Goal: Task Accomplishment & Management: Complete application form

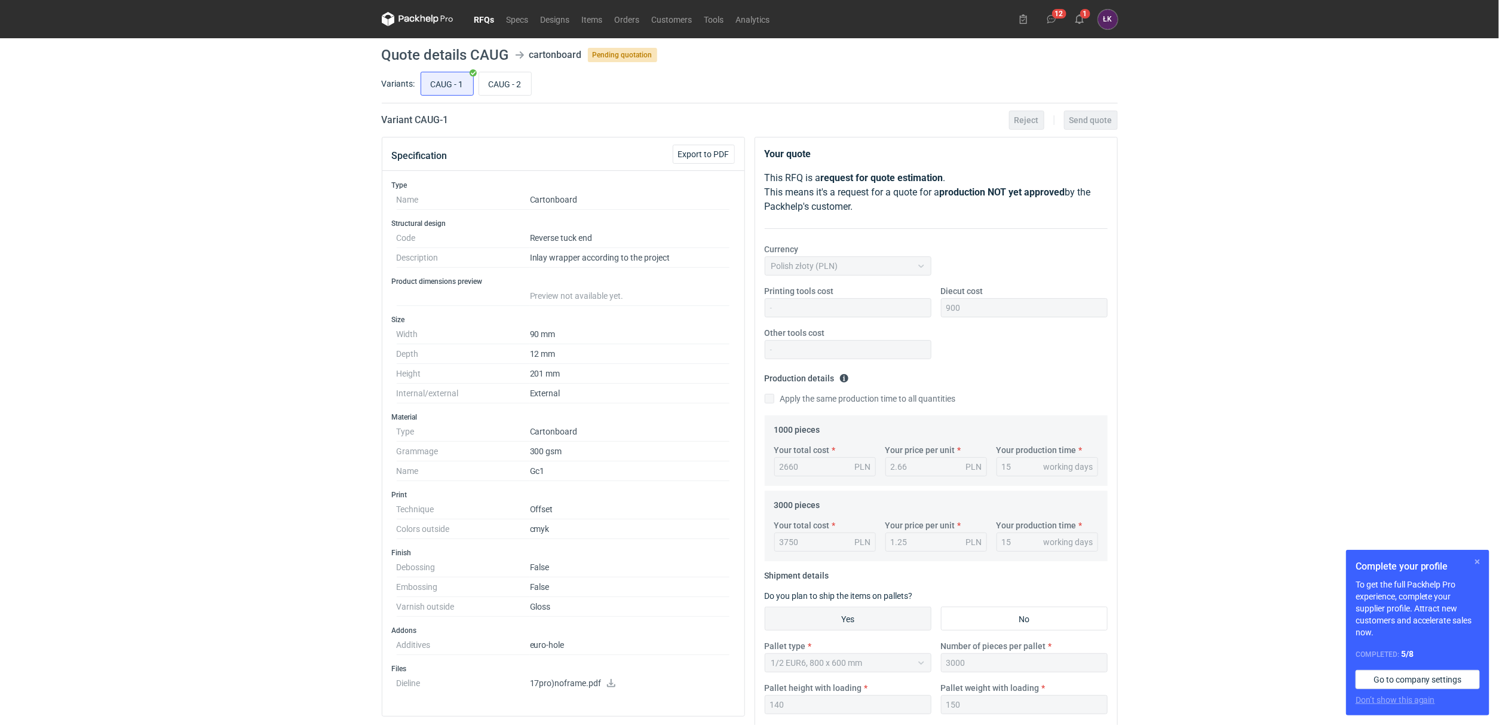
click at [1474, 562] on button "button" at bounding box center [1477, 561] width 14 height 14
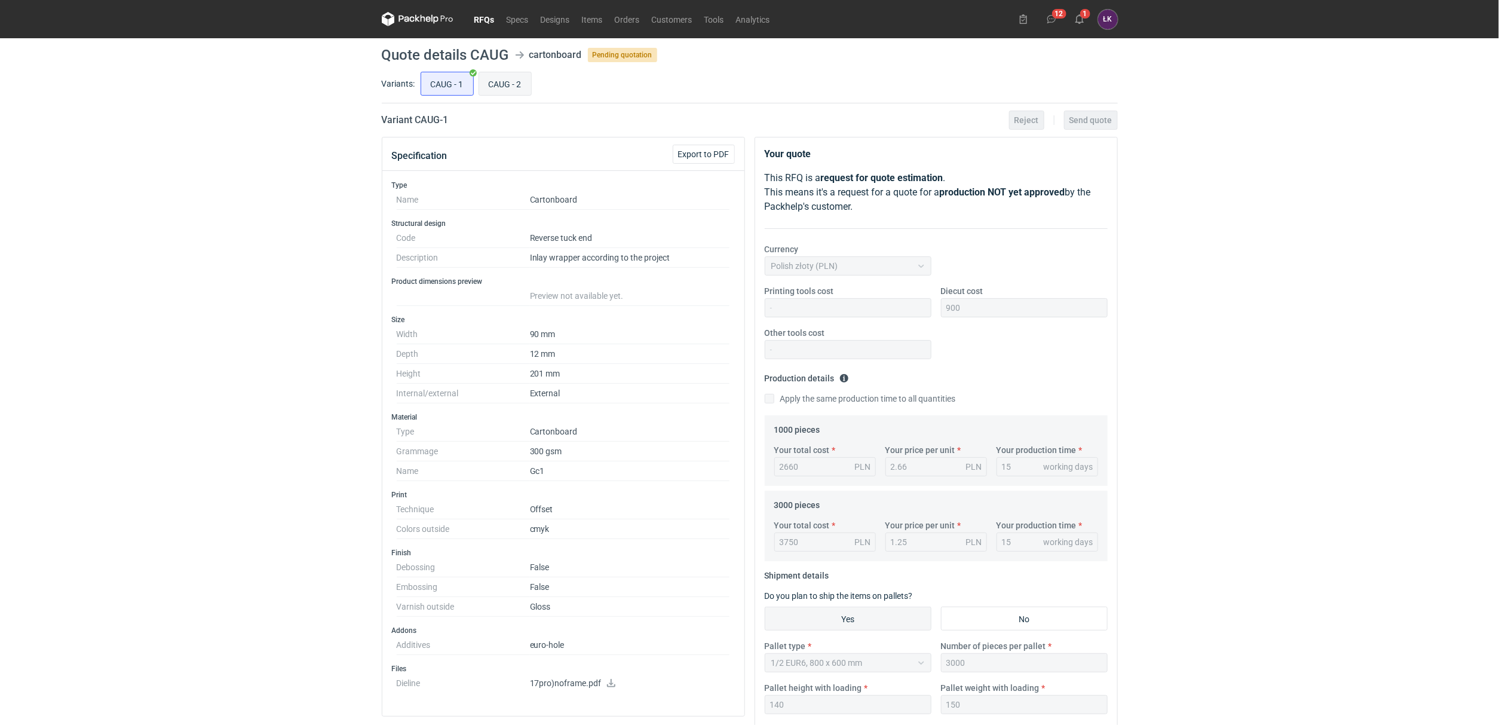
click at [510, 79] on input "CAUG - 2" at bounding box center [505, 83] width 52 height 23
radio input "true"
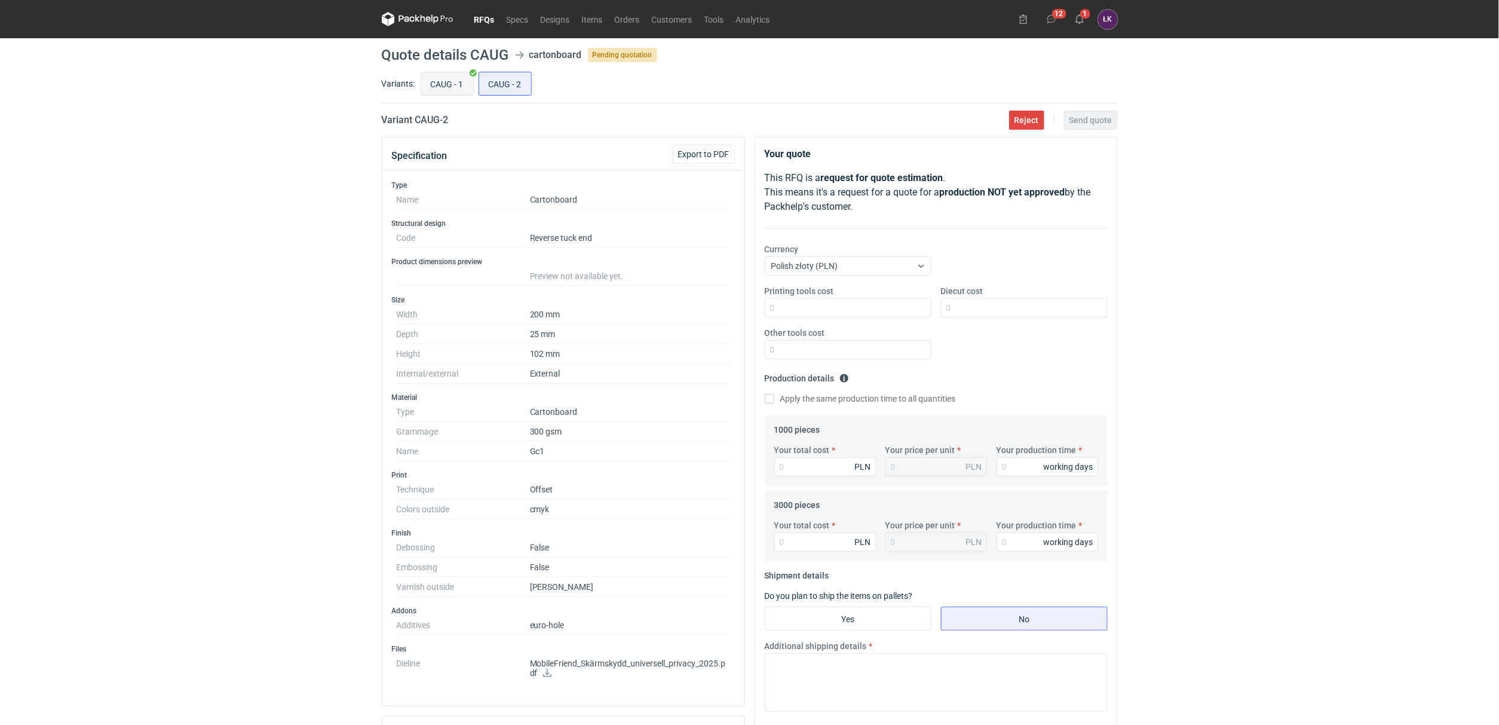
click at [467, 78] on input "CAUG - 1" at bounding box center [447, 83] width 52 height 23
radio input "true"
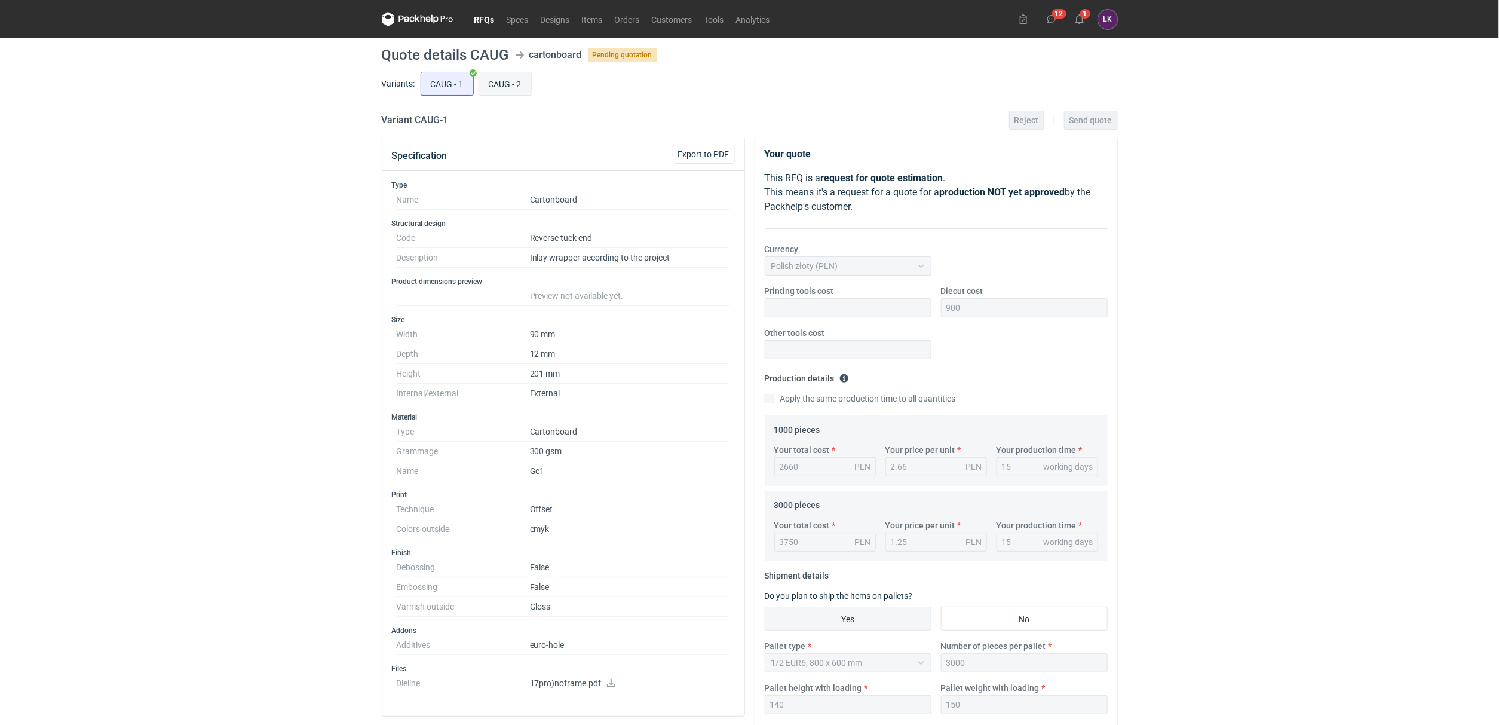
click at [507, 81] on input "CAUG - 2" at bounding box center [505, 83] width 52 height 23
radio input "true"
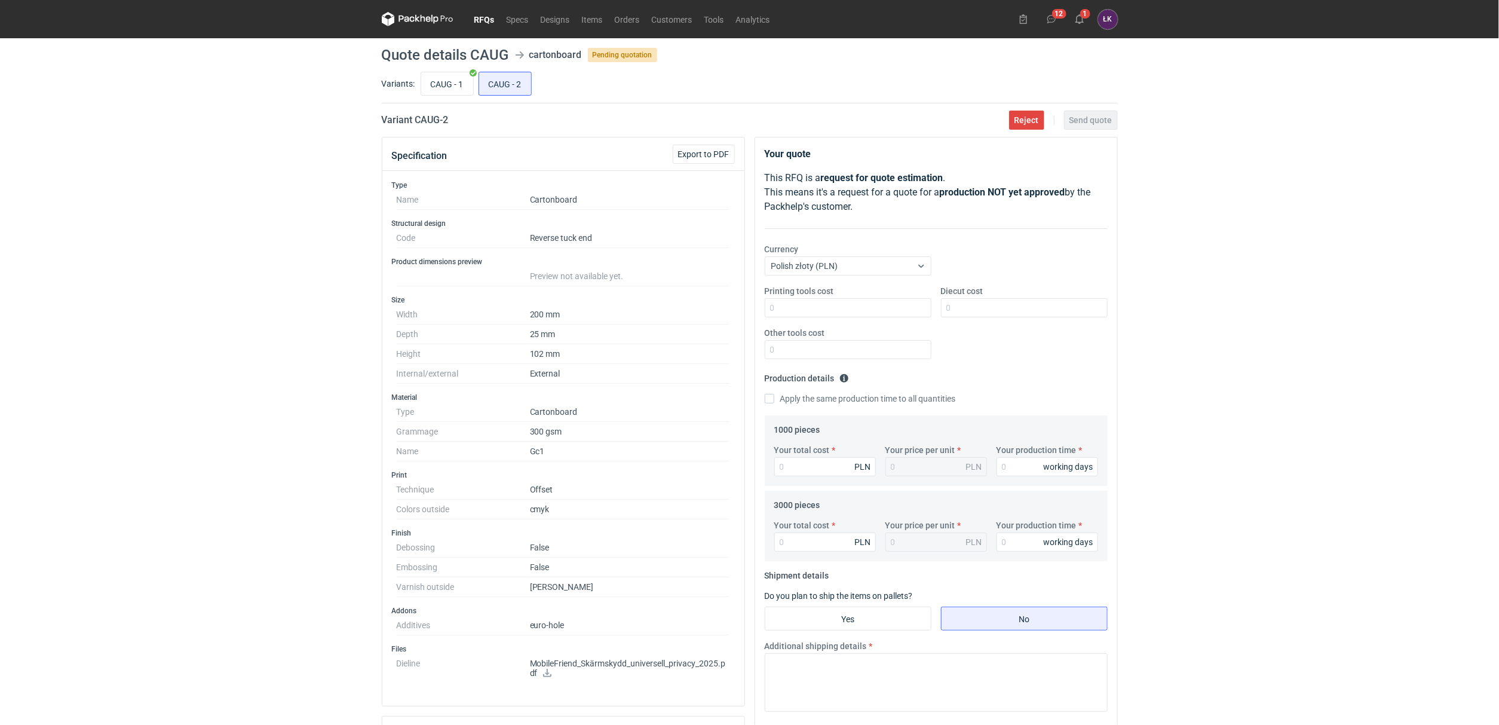
scroll to position [281, 0]
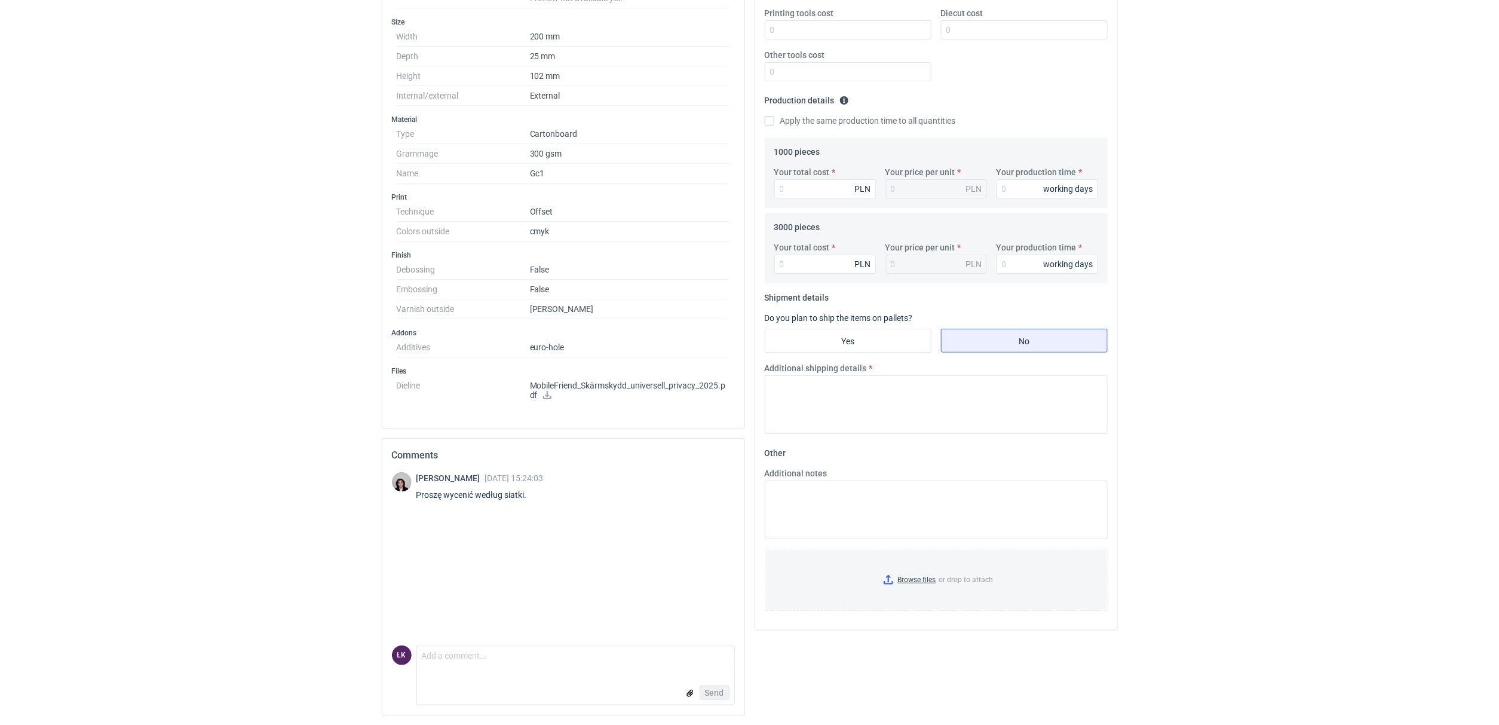
click at [550, 395] on icon at bounding box center [547, 395] width 10 height 8
click at [235, 377] on div "RFQs Specs Designs Items Orders Customers Tools Analytics 12 1 [PERSON_NAME] Ko…" at bounding box center [749, 84] width 1499 height 725
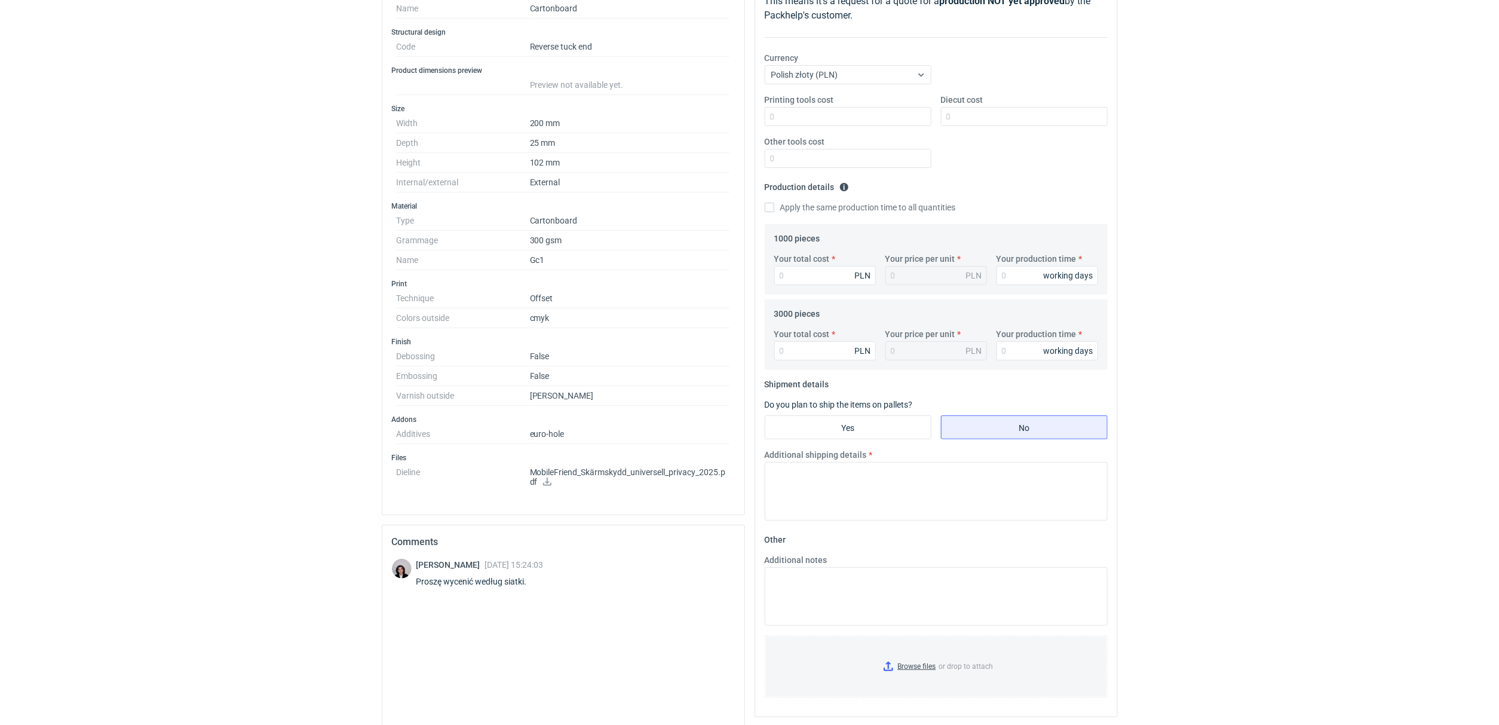
scroll to position [102, 0]
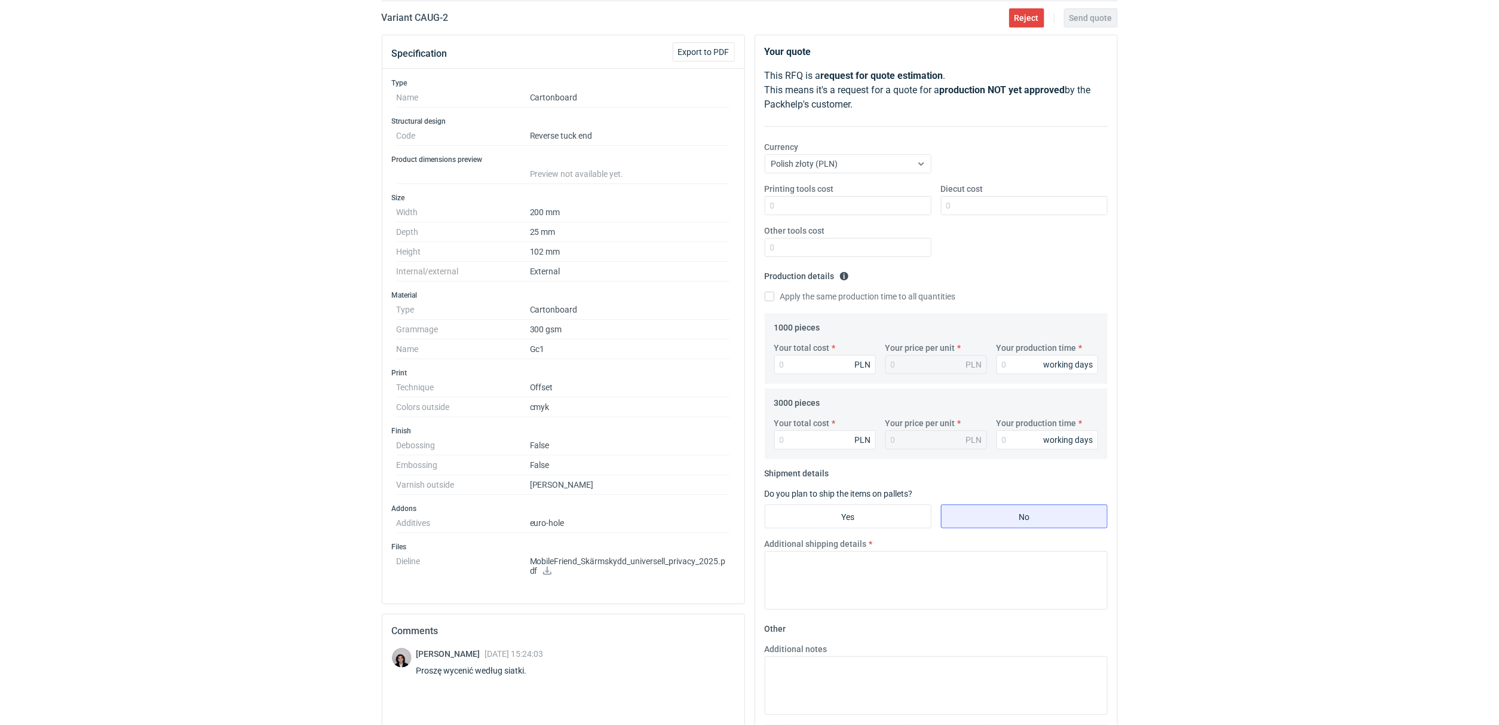
click at [1235, 486] on div "RFQs Specs Designs Items Orders Customers Tools Analytics 12 1 [PERSON_NAME] Ko…" at bounding box center [749, 260] width 1499 height 725
click at [264, 385] on div "RFQs Specs Designs Items Orders Customers Tools Analytics 12 1 [PERSON_NAME] Ko…" at bounding box center [749, 260] width 1499 height 725
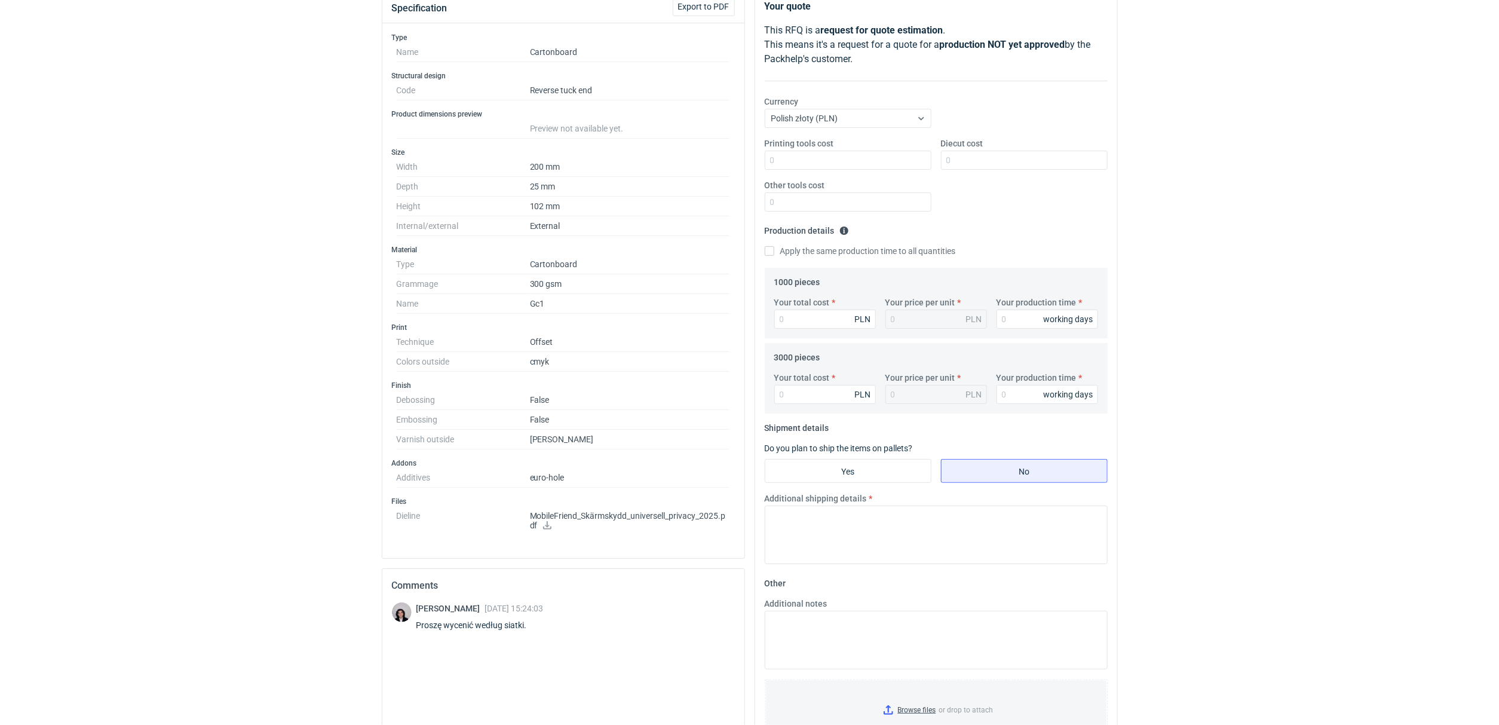
scroll to position [191, 0]
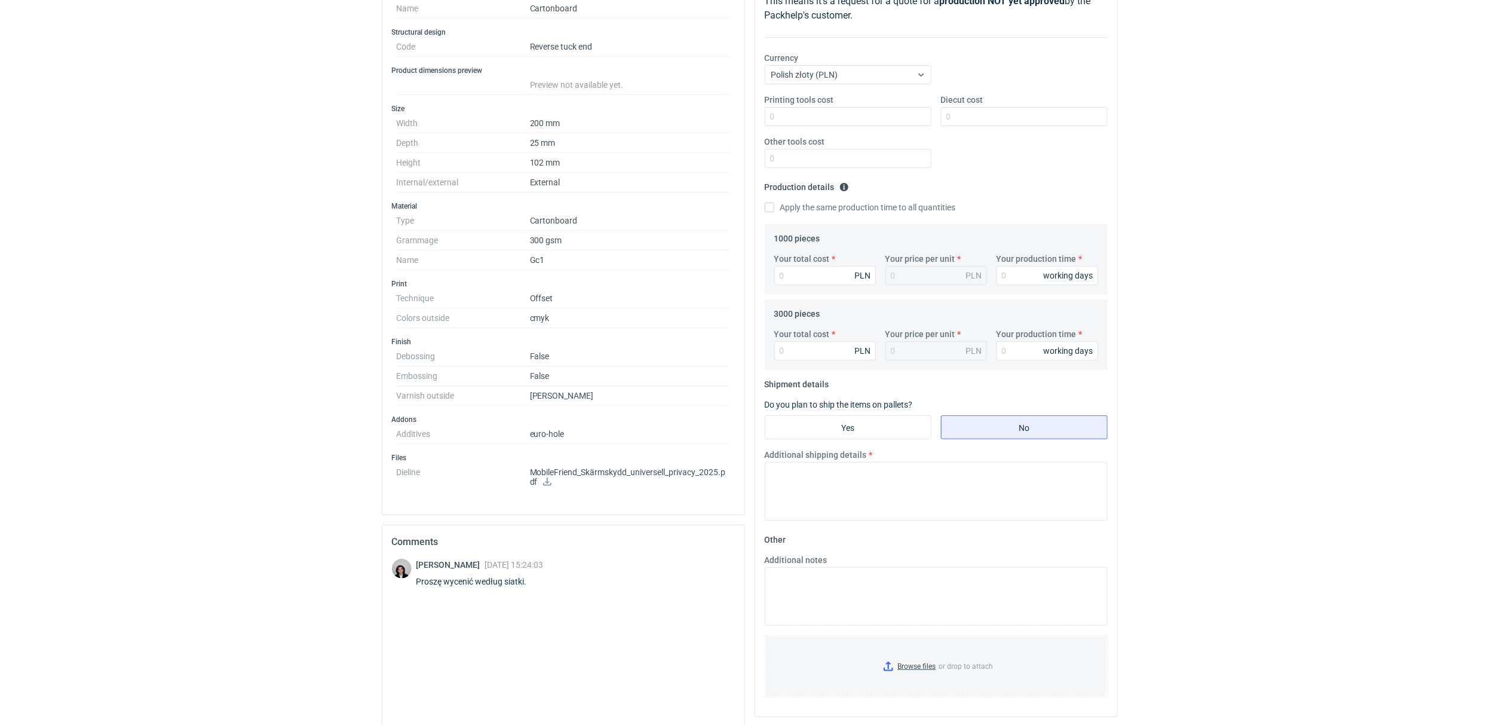
click at [271, 366] on div "RFQs Specs Designs Items Orders Customers Tools Analytics 12 1 [PERSON_NAME] Ko…" at bounding box center [749, 171] width 1499 height 725
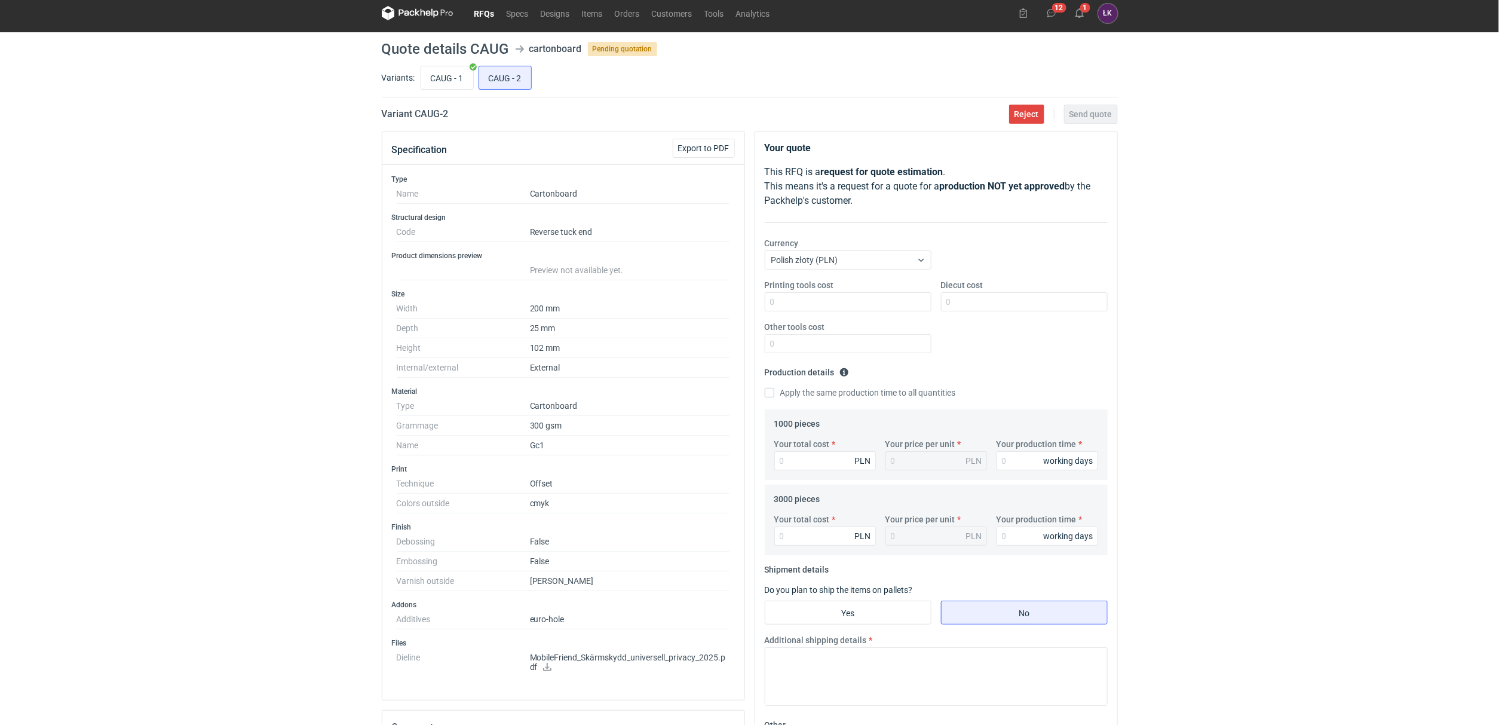
scroll to position [0, 0]
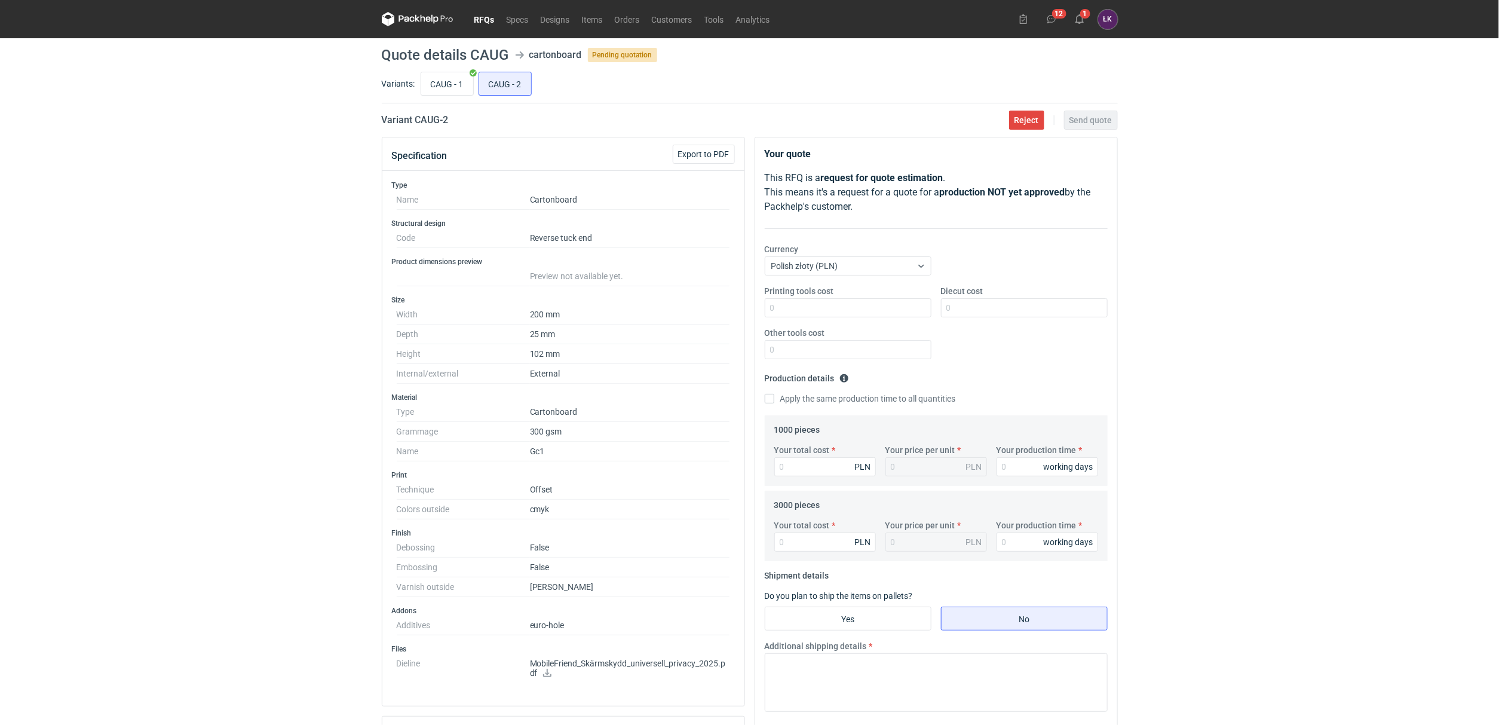
click at [356, 501] on div "RFQs Specs Designs Items Orders Customers Tools Analytics 12 1 [PERSON_NAME] Ko…" at bounding box center [749, 362] width 1499 height 725
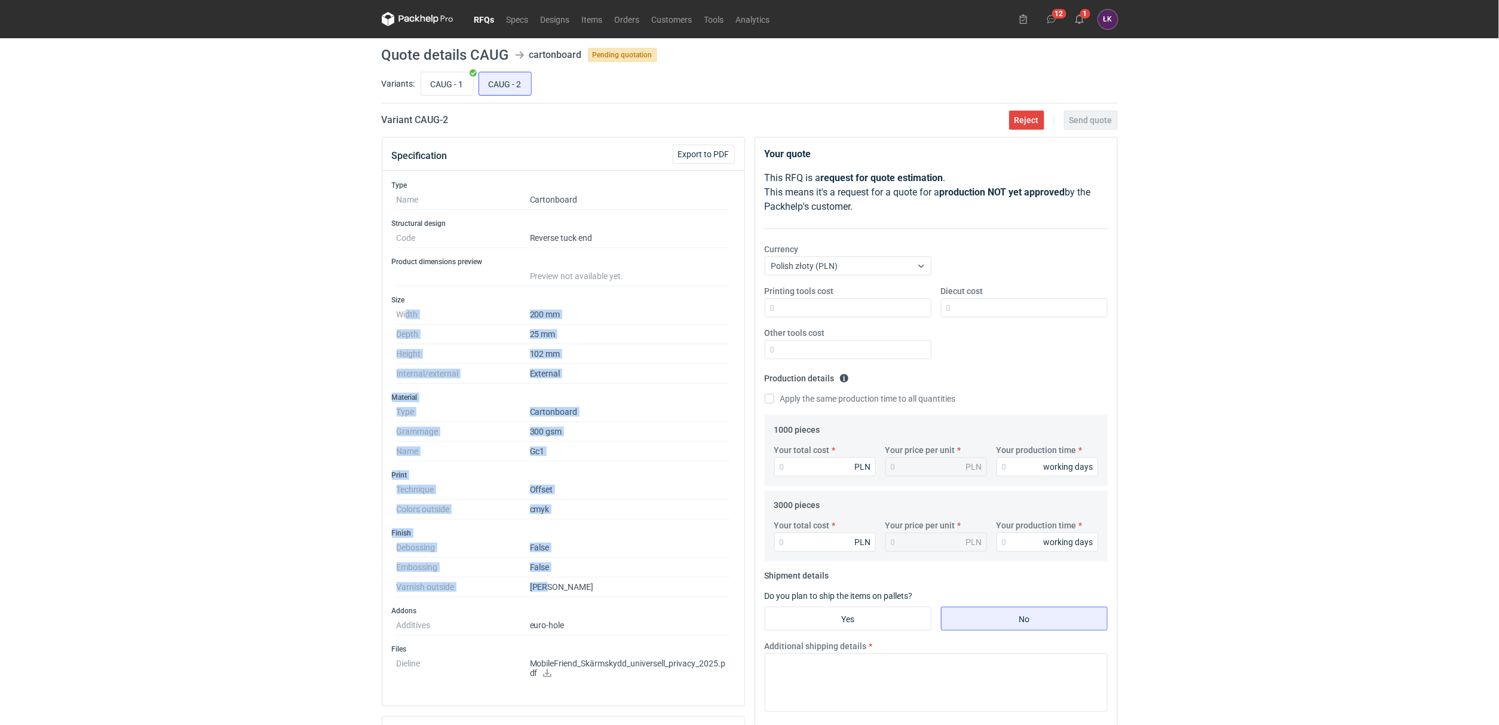
drag, startPoint x: 553, startPoint y: 593, endPoint x: 407, endPoint y: 314, distance: 314.0
click at [407, 314] on div "Type Name Cartonboard Structural design Code Reverse tuck end Product dimension…" at bounding box center [563, 438] width 362 height 535
click at [352, 387] on div "RFQs Specs Designs Items Orders Customers Tools Analytics 12 1 [PERSON_NAME] Ko…" at bounding box center [749, 362] width 1499 height 725
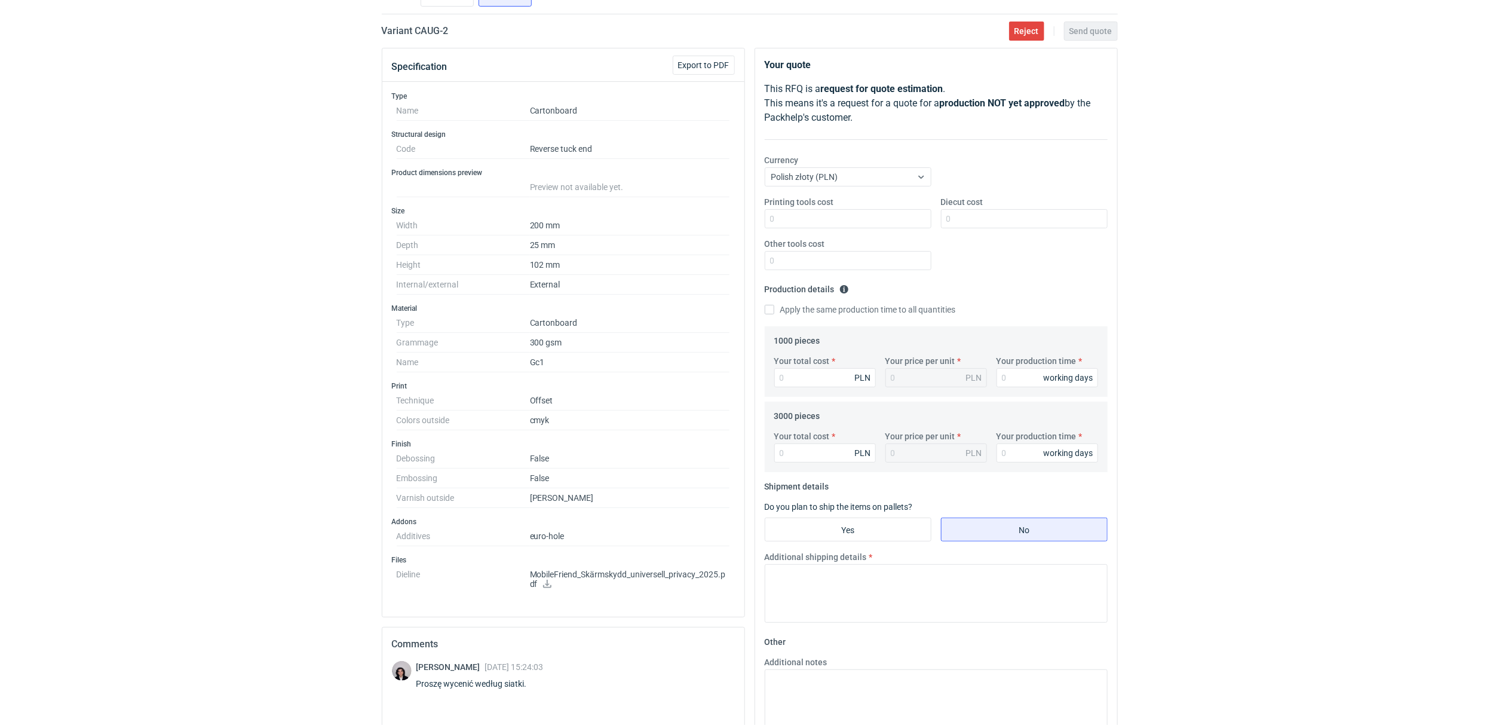
scroll to position [90, 0]
click at [823, 384] on input "Your total cost" at bounding box center [825, 376] width 102 height 19
type input "3150"
type input "3.15"
type input "3150"
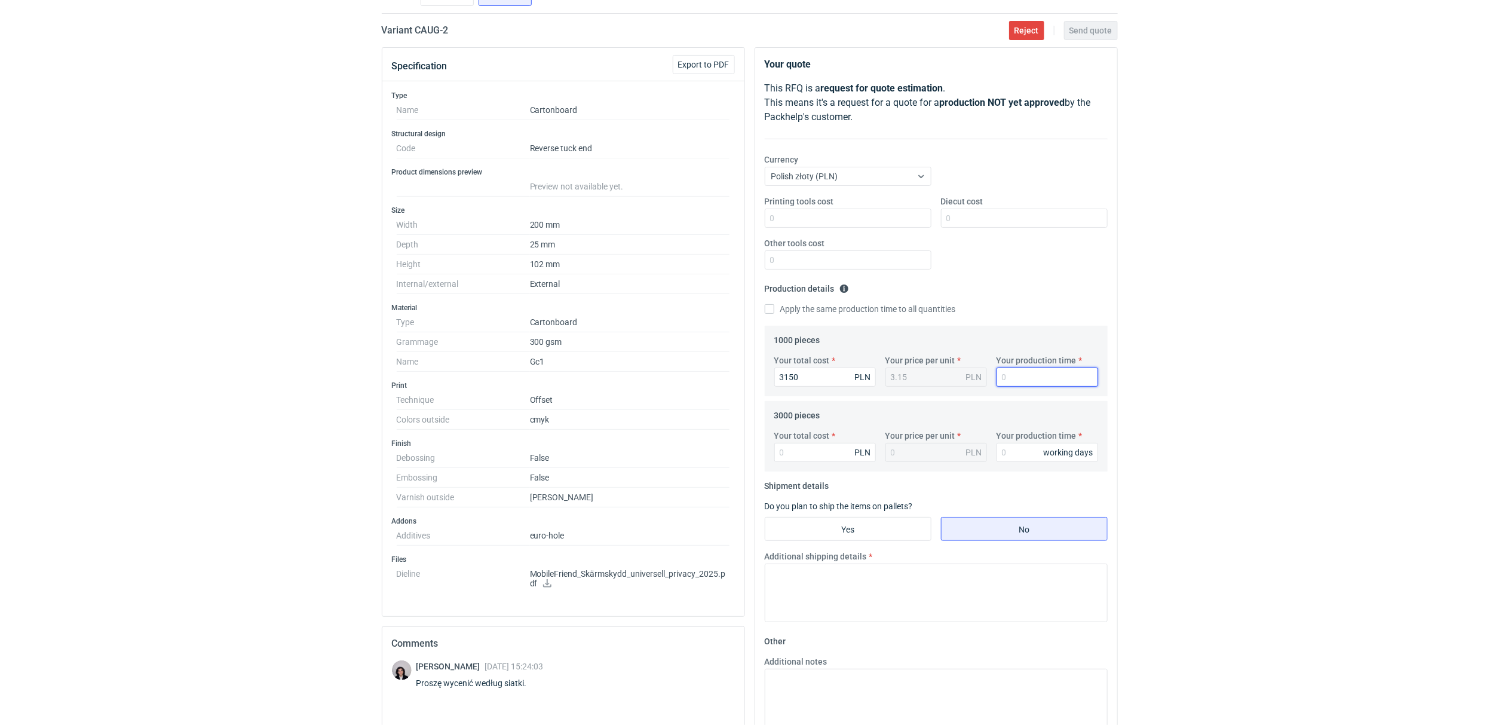
click at [1018, 378] on input "Your production time" at bounding box center [1048, 376] width 102 height 19
type input "15"
click at [815, 303] on label "Apply the same production time to all quantities" at bounding box center [860, 309] width 191 height 12
click at [774, 304] on input "Apply the same production time to all quantities" at bounding box center [770, 309] width 10 height 10
checkbox input "true"
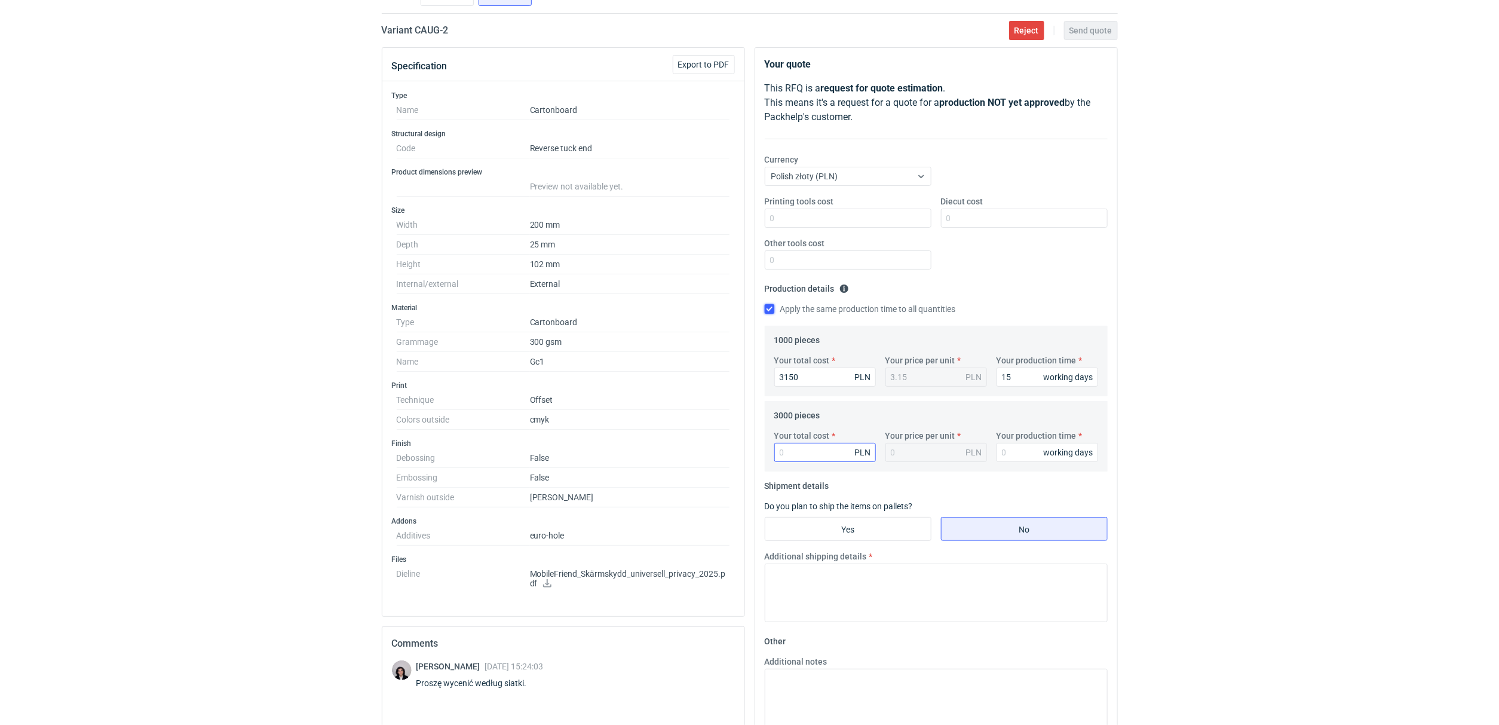
type input "15"
click at [801, 464] on div "Your total cost PLN Your price per unit PLN Your production time 15 working days" at bounding box center [935, 451] width 333 height 42
click at [804, 452] on input "Your total cost" at bounding box center [825, 452] width 102 height 19
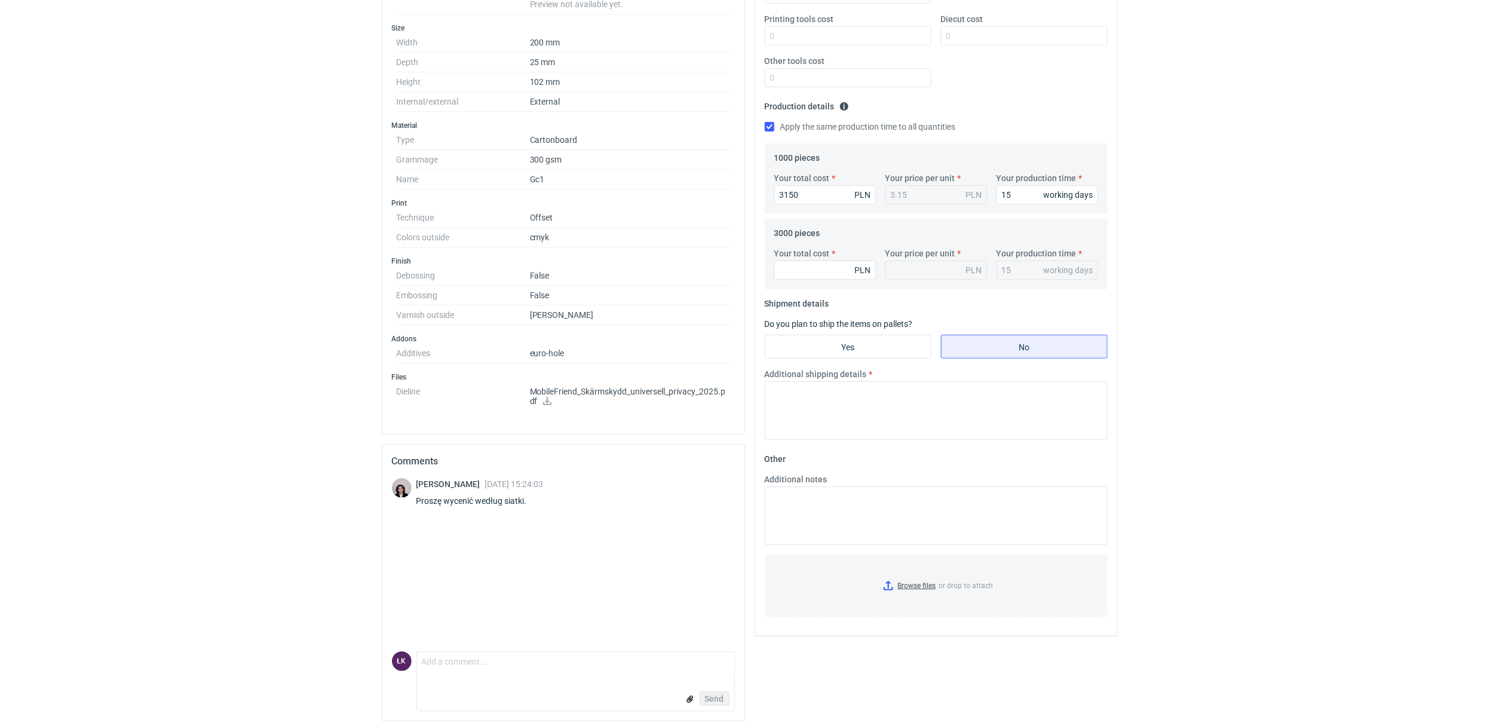
scroll to position [281, 0]
type input "3870"
type input "1.29"
type input "3870"
click at [1245, 231] on div "RFQs Specs Designs Items Orders Customers Tools Analytics 12 1 [PERSON_NAME] Ko…" at bounding box center [749, 84] width 1499 height 725
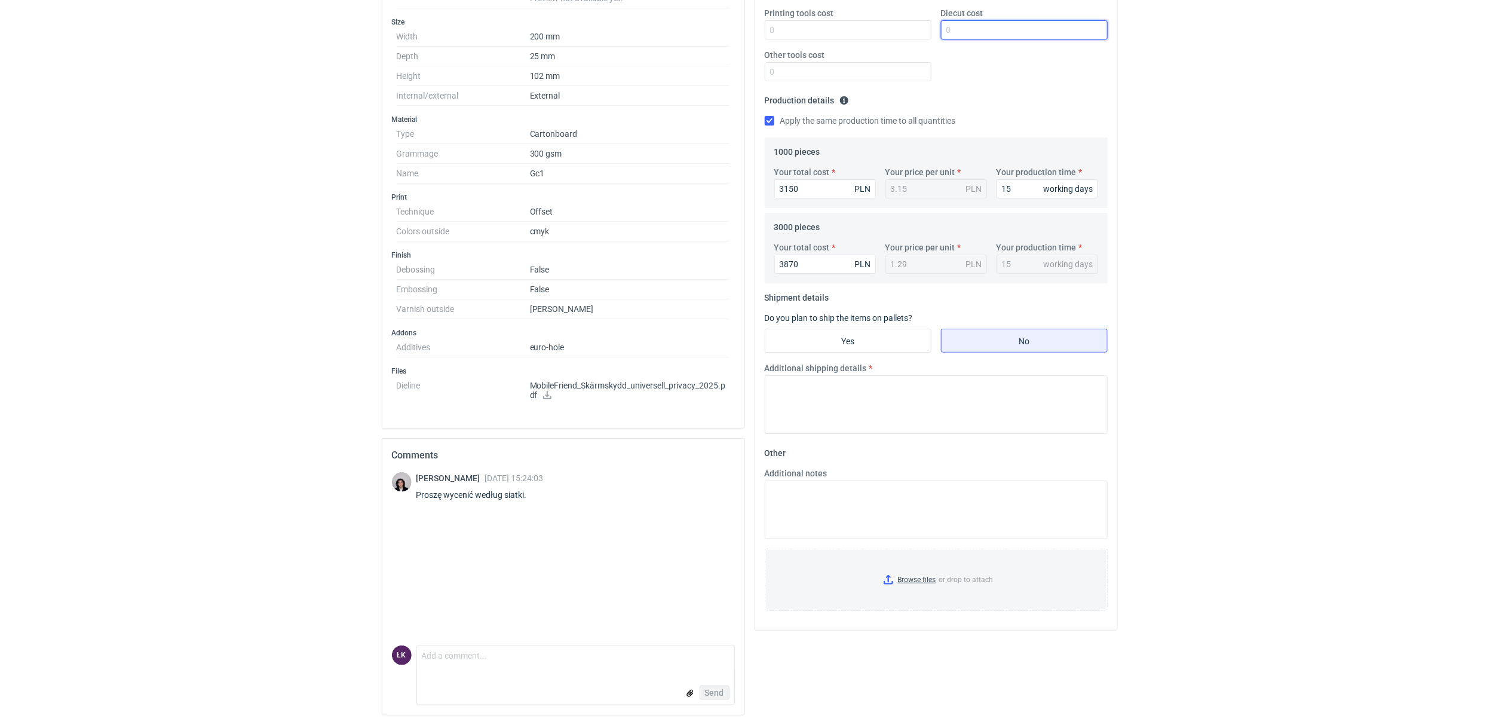
click at [965, 27] on input "Diecut cost" at bounding box center [1024, 29] width 167 height 19
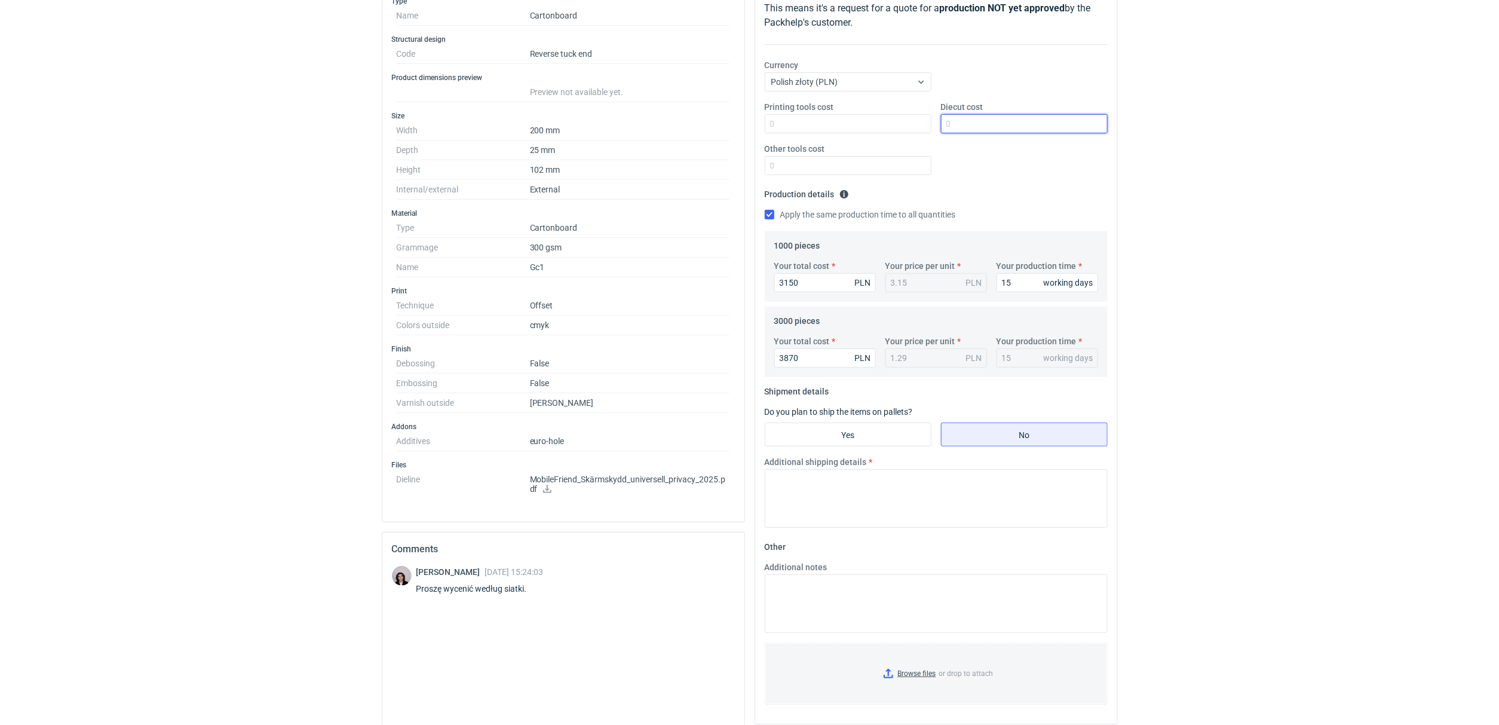
scroll to position [102, 0]
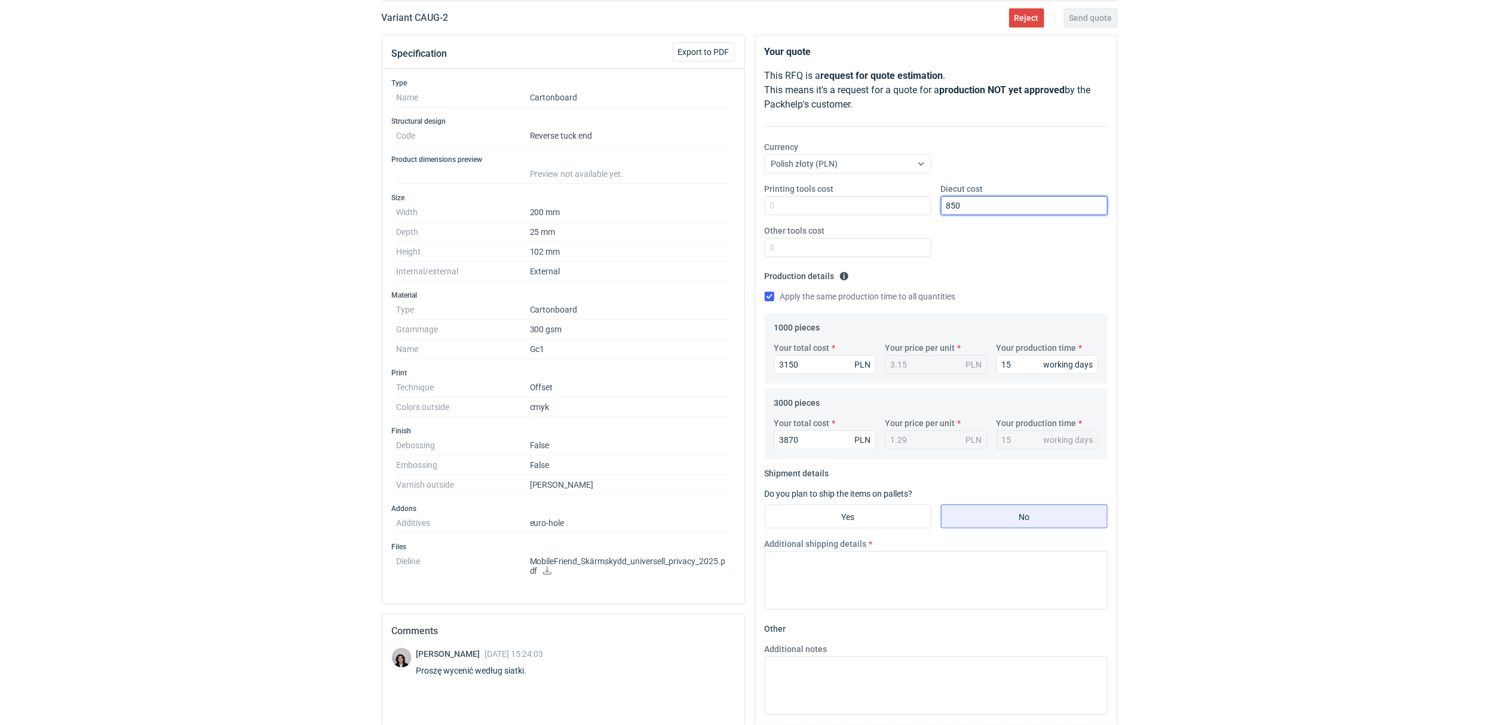
type input "850"
click at [1206, 246] on div "RFQs Specs Designs Items Orders Customers Tools Analytics 12 1 [PERSON_NAME] Ko…" at bounding box center [749, 260] width 1499 height 725
click at [854, 514] on input "Yes" at bounding box center [847, 516] width 165 height 23
radio input "true"
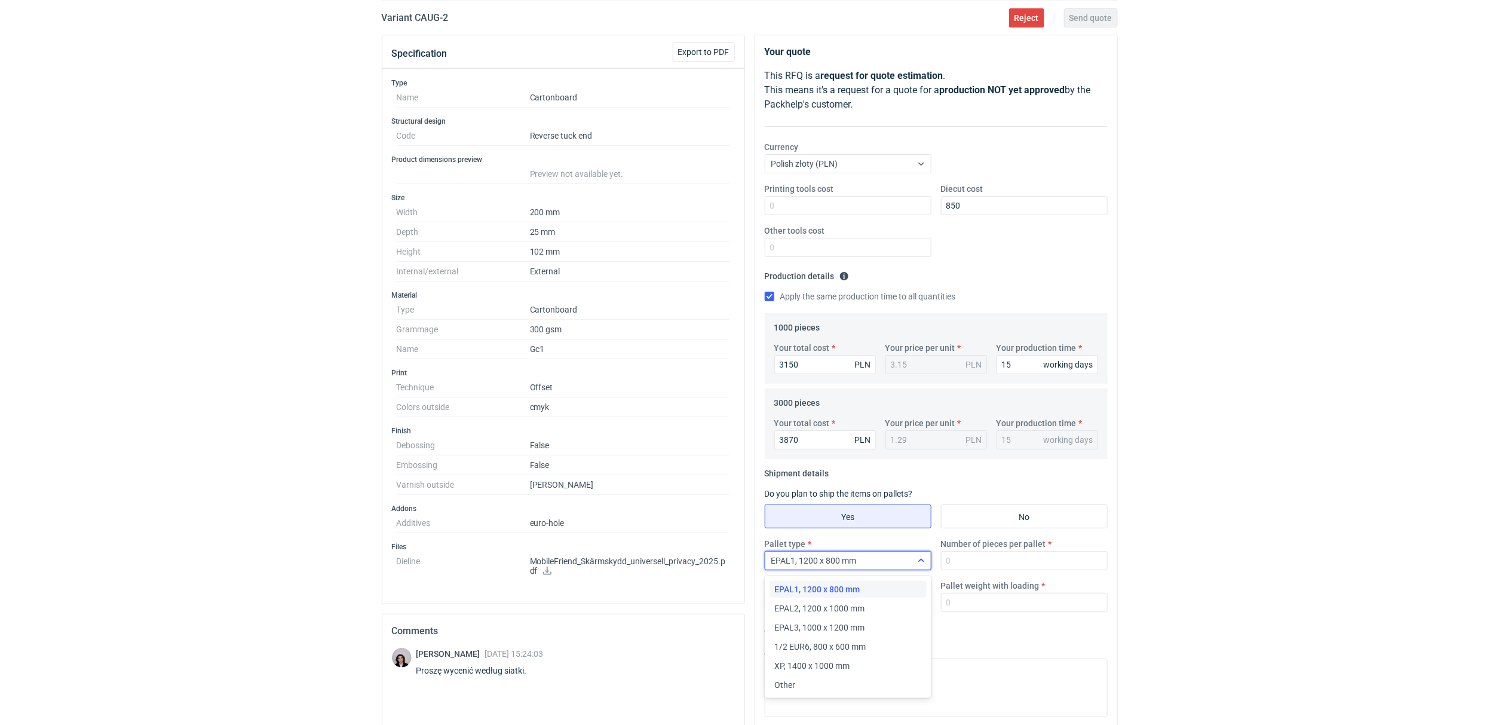
click at [891, 565] on div "EPAL1, 1200 x 800 mm" at bounding box center [838, 560] width 146 height 17
click at [809, 649] on span "1/2 EUR6, 800 x 600 mm" at bounding box center [819, 646] width 91 height 12
click at [957, 556] on input "Number of pieces per pallet" at bounding box center [1024, 560] width 167 height 19
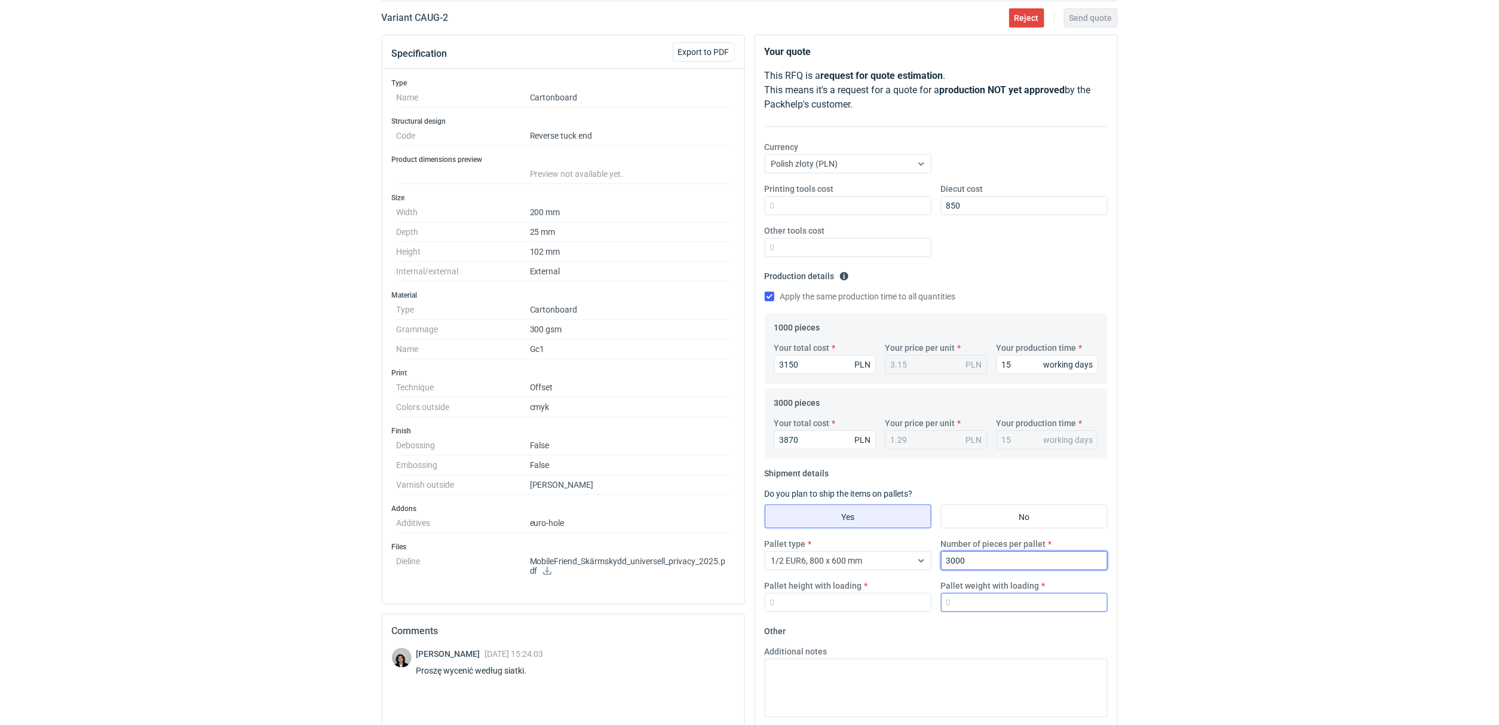
type input "3000"
click at [967, 607] on input "Pallet weight with loading" at bounding box center [1024, 602] width 167 height 19
type input "100"
click at [815, 607] on input "Pallet height with loading" at bounding box center [848, 602] width 167 height 19
type input "100"
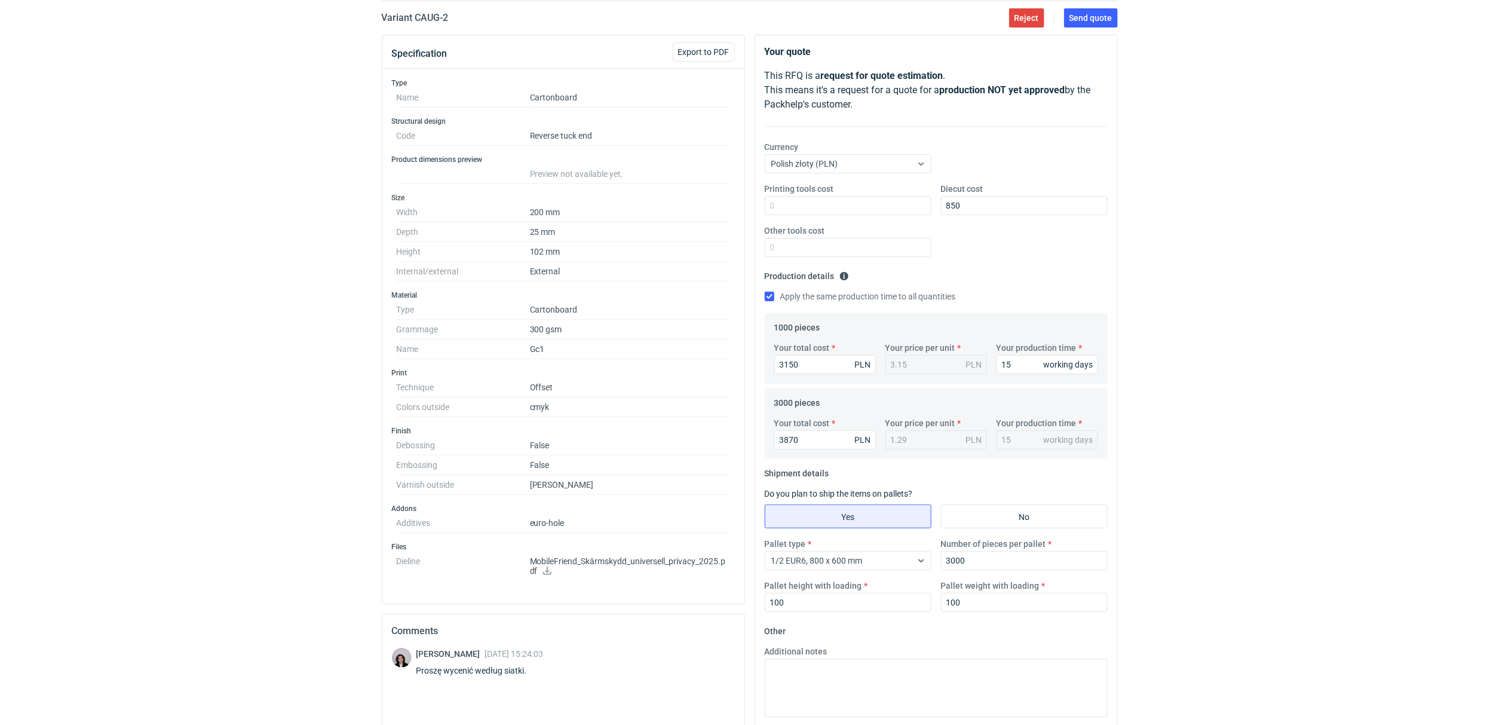
click at [1187, 454] on div "RFQs Specs Designs Items Orders Customers Tools Analytics 12 1 [PERSON_NAME] Ko…" at bounding box center [749, 260] width 1499 height 725
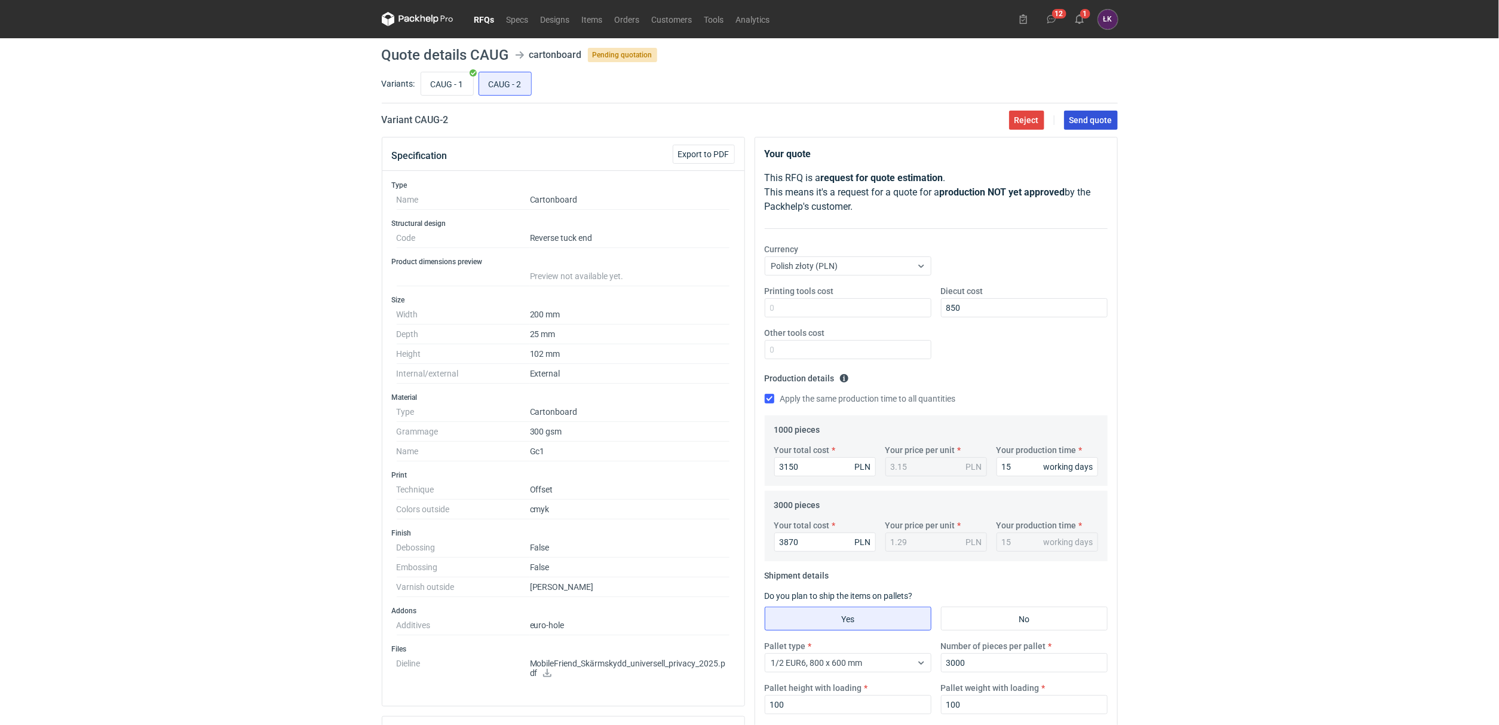
click at [1106, 122] on span "Send quote" at bounding box center [1090, 120] width 43 height 8
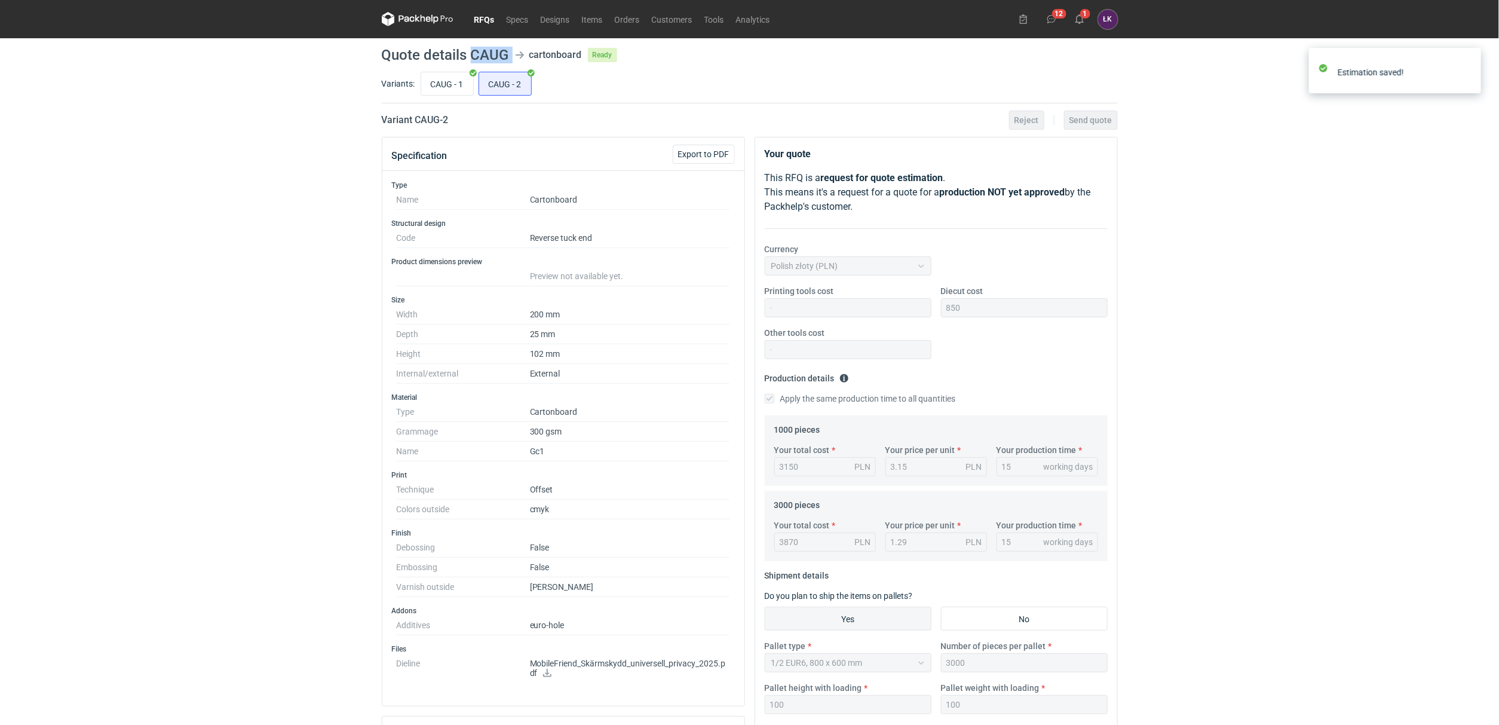
drag, startPoint x: 473, startPoint y: 53, endPoint x: 510, endPoint y: 53, distance: 37.6
click at [510, 53] on header "Quote details CAUG cartonboard Ready" at bounding box center [750, 55] width 736 height 14
copy header "CAUG"
click at [1087, 21] on button "1" at bounding box center [1079, 19] width 19 height 19
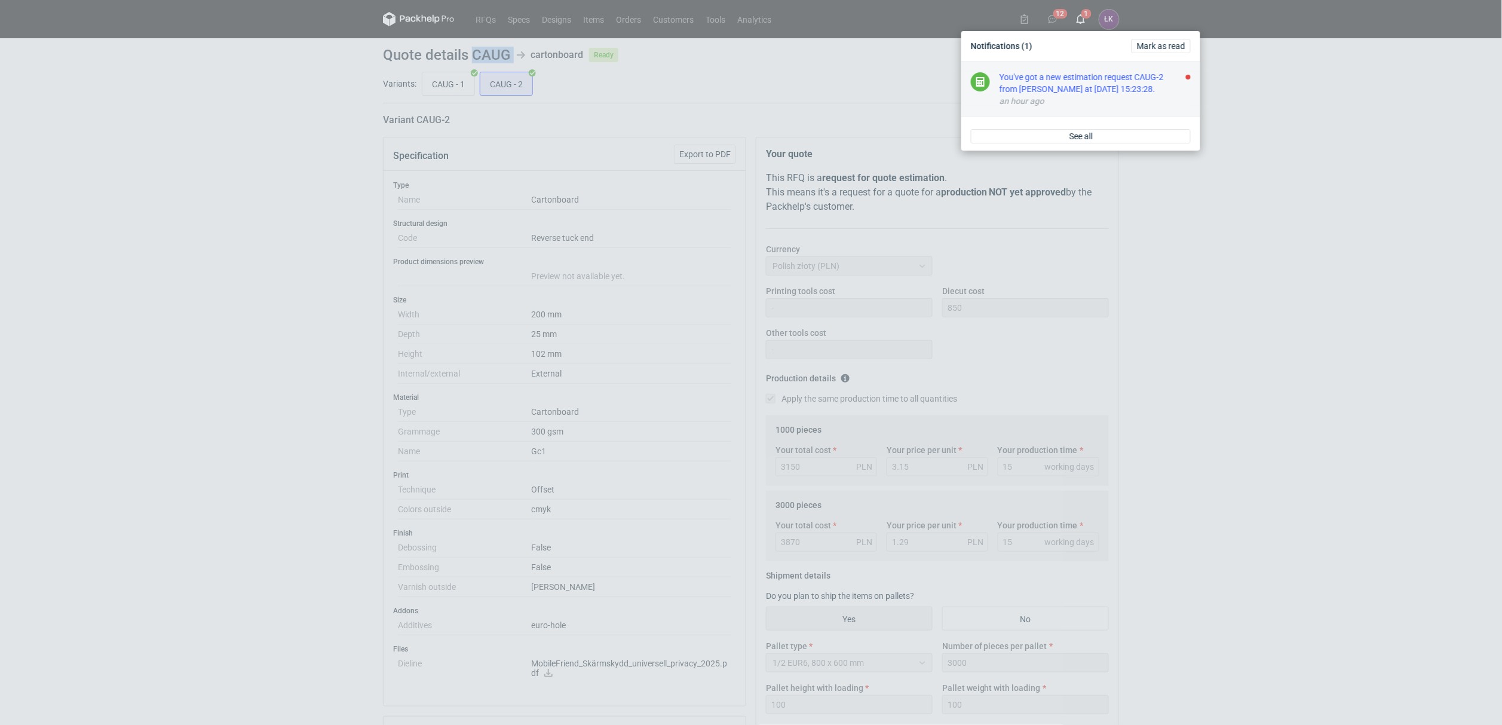
click at [1112, 88] on div "You've got a new estimation request CAUG-2 from [PERSON_NAME] at [DATE] 15:23:2…" at bounding box center [1094, 83] width 191 height 24
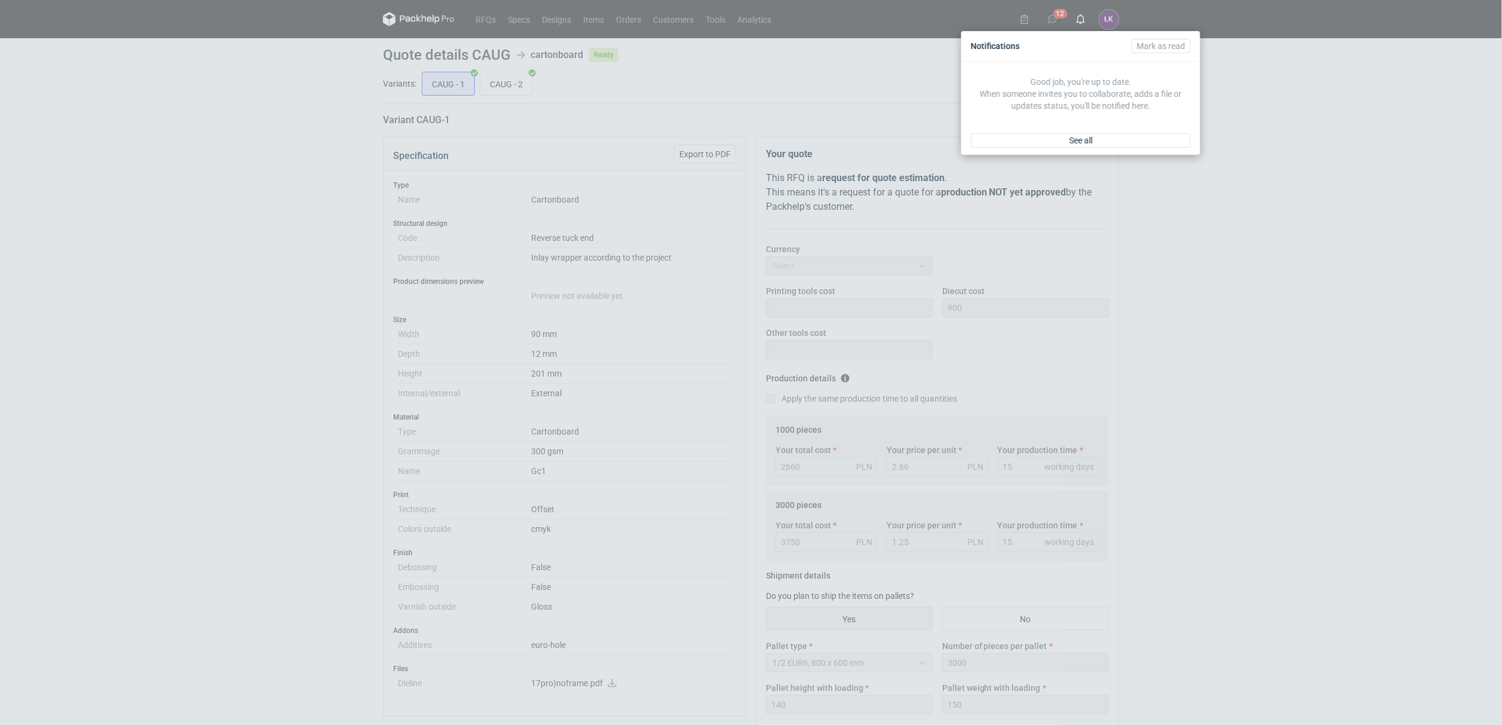
click at [1283, 150] on div "Notifications [PERSON_NAME] as read Good job, you're up to date. When someone i…" at bounding box center [751, 362] width 1502 height 725
